Goal: Transaction & Acquisition: Purchase product/service

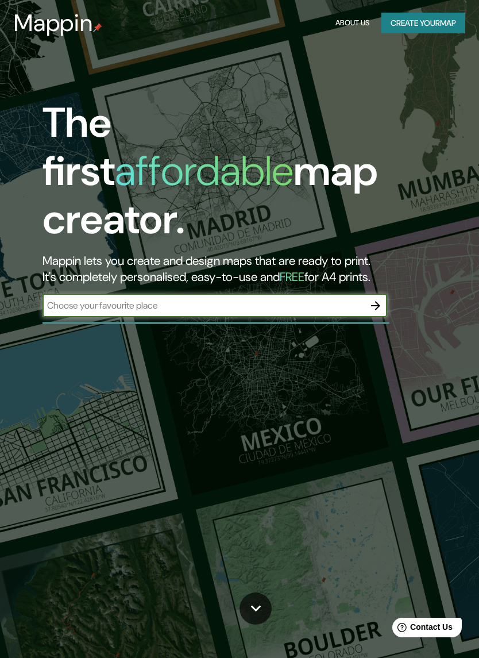
click at [70, 299] on input "text" at bounding box center [204, 305] width 322 height 13
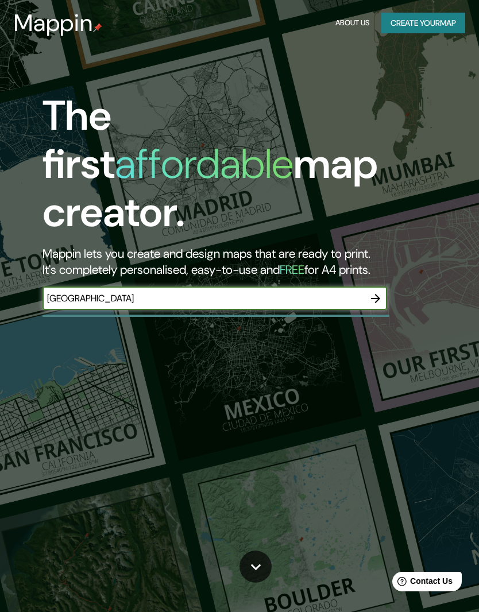
type input "[GEOGRAPHIC_DATA]"
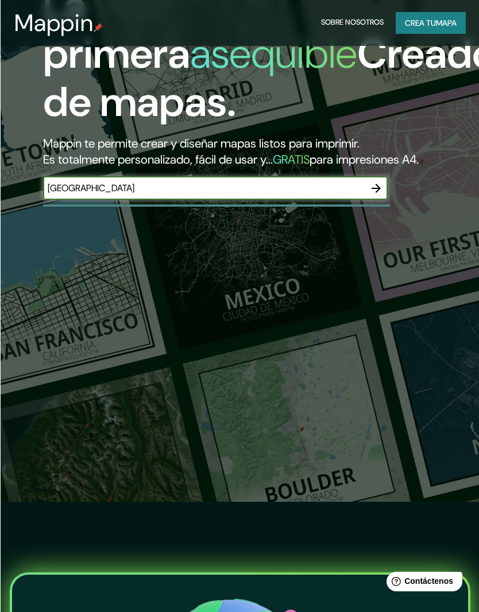
scroll to position [109, 0]
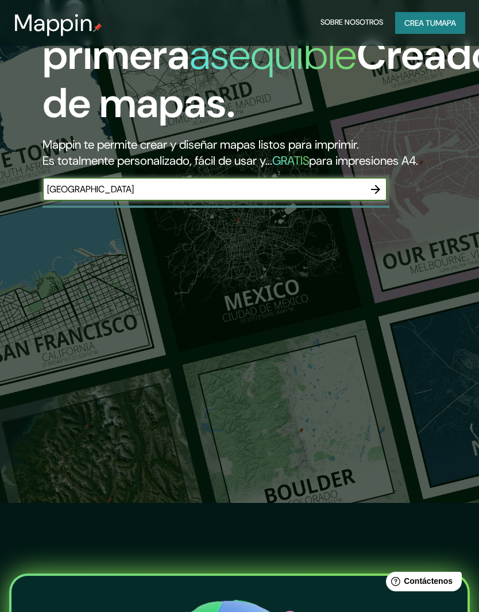
click at [379, 196] on icon "button" at bounding box center [376, 190] width 14 height 14
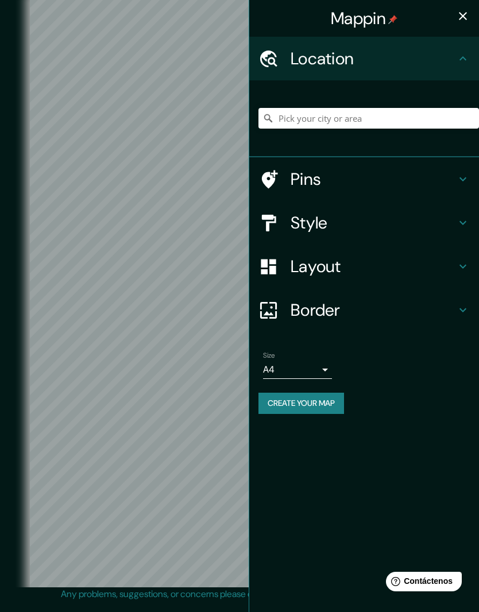
scroll to position [36, 0]
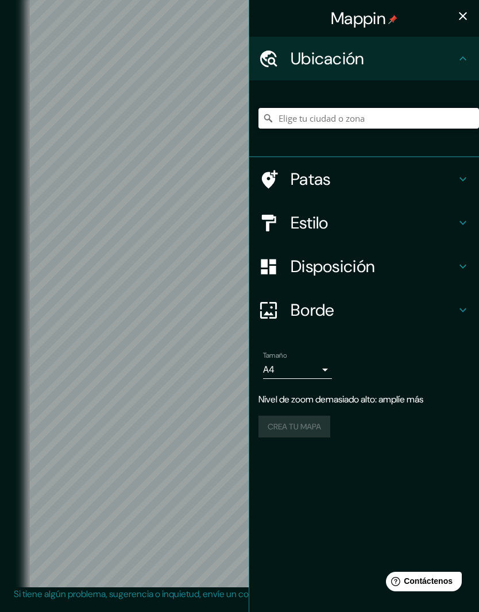
click at [365, 126] on input "Elige tu ciudad o zona" at bounding box center [369, 118] width 221 height 21
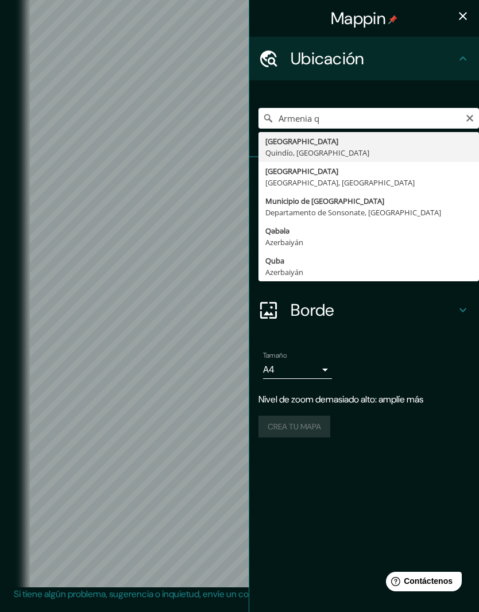
type input "[GEOGRAPHIC_DATA], [GEOGRAPHIC_DATA], [GEOGRAPHIC_DATA]"
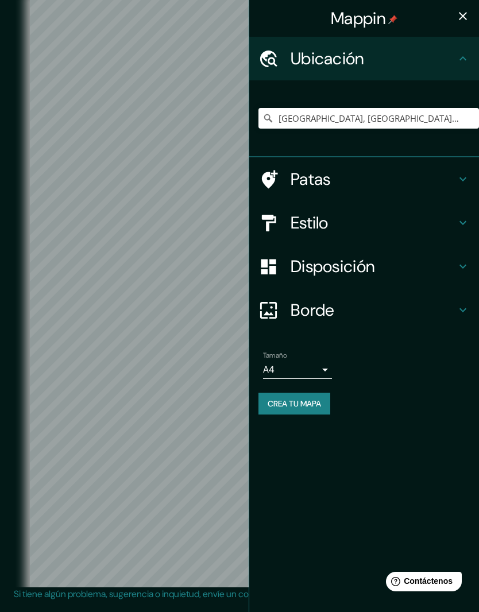
click at [473, 211] on div "Estilo" at bounding box center [364, 223] width 230 height 44
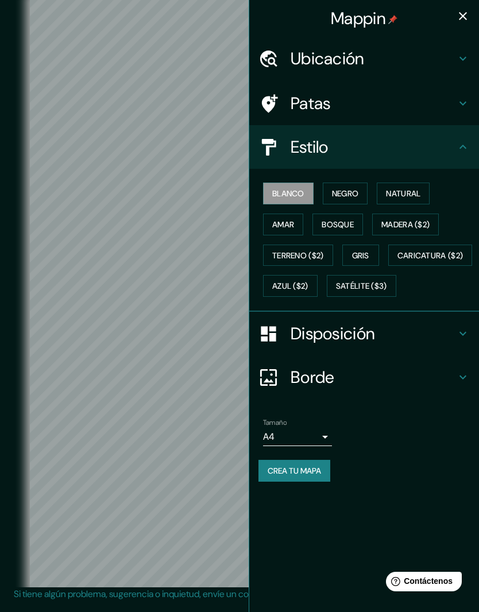
click at [338, 201] on button "Negro" at bounding box center [345, 194] width 45 height 22
click at [444, 344] on h4 "Disposición" at bounding box center [373, 333] width 165 height 21
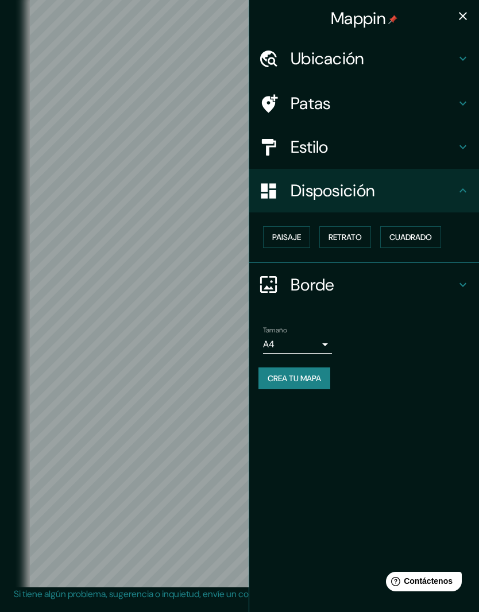
click at [345, 283] on h4 "Borde" at bounding box center [373, 285] width 165 height 21
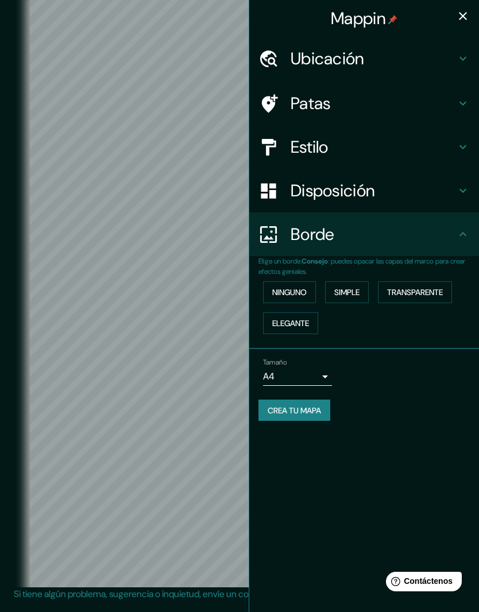
click at [379, 234] on h4 "Borde" at bounding box center [373, 234] width 165 height 21
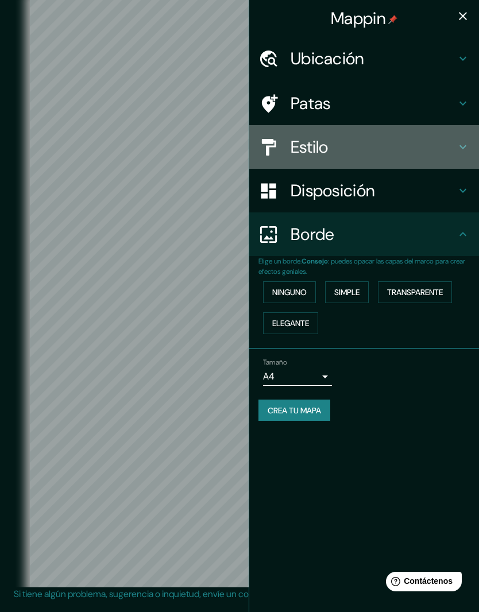
click at [472, 149] on div "Estilo" at bounding box center [364, 147] width 230 height 44
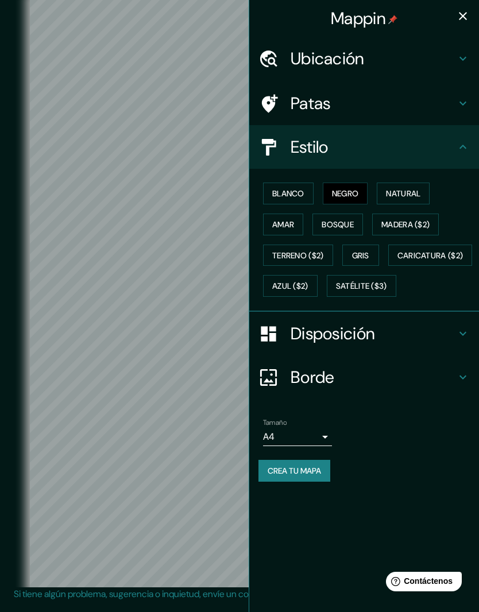
click at [419, 109] on h4 "Patas" at bounding box center [373, 103] width 165 height 21
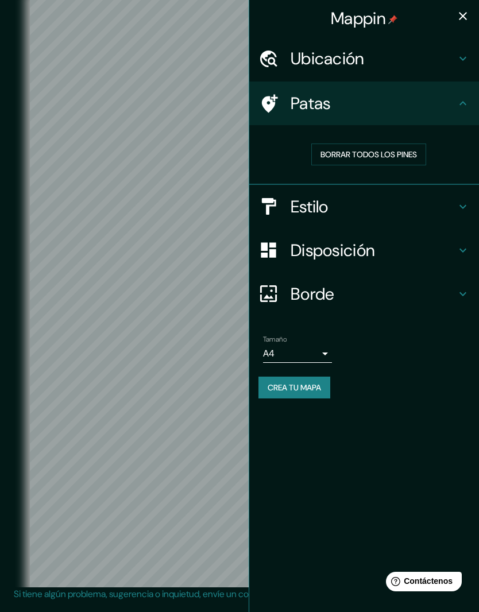
click at [431, 57] on h4 "Ubicación" at bounding box center [373, 58] width 165 height 21
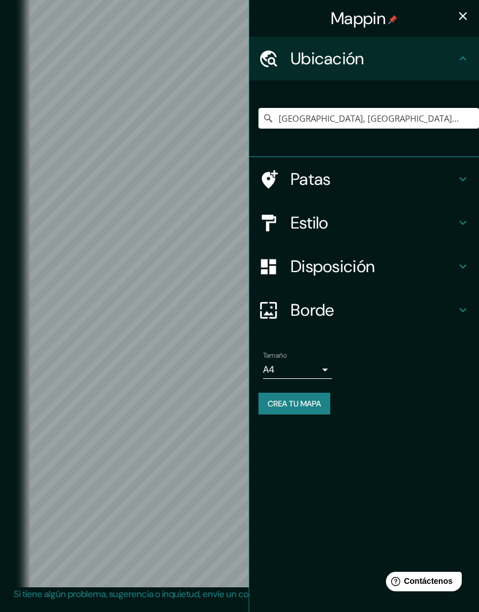
click at [434, 64] on h4 "Ubicación" at bounding box center [373, 58] width 165 height 21
click at [326, 217] on font "Estilo" at bounding box center [310, 223] width 38 height 22
